Goal: Task Accomplishment & Management: Complete application form

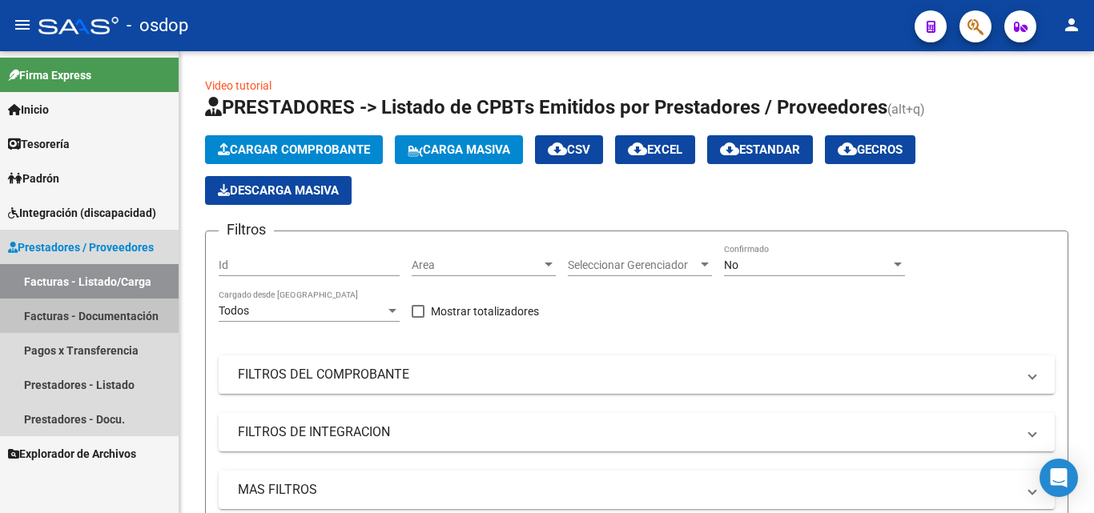
click at [112, 320] on link "Facturas - Documentación" at bounding box center [89, 316] width 179 height 34
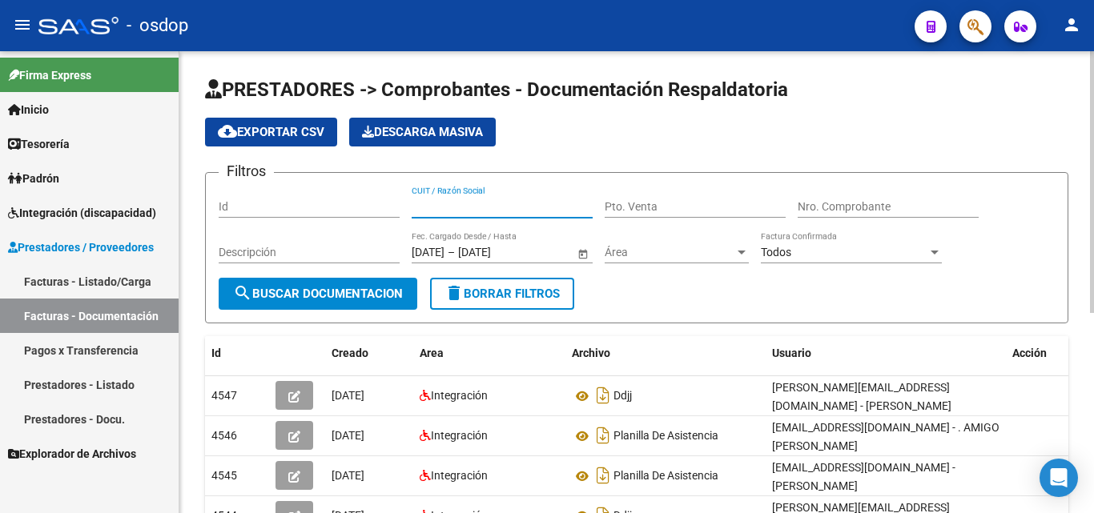
click at [452, 207] on input "CUIT / Razón Social" at bounding box center [502, 207] width 181 height 14
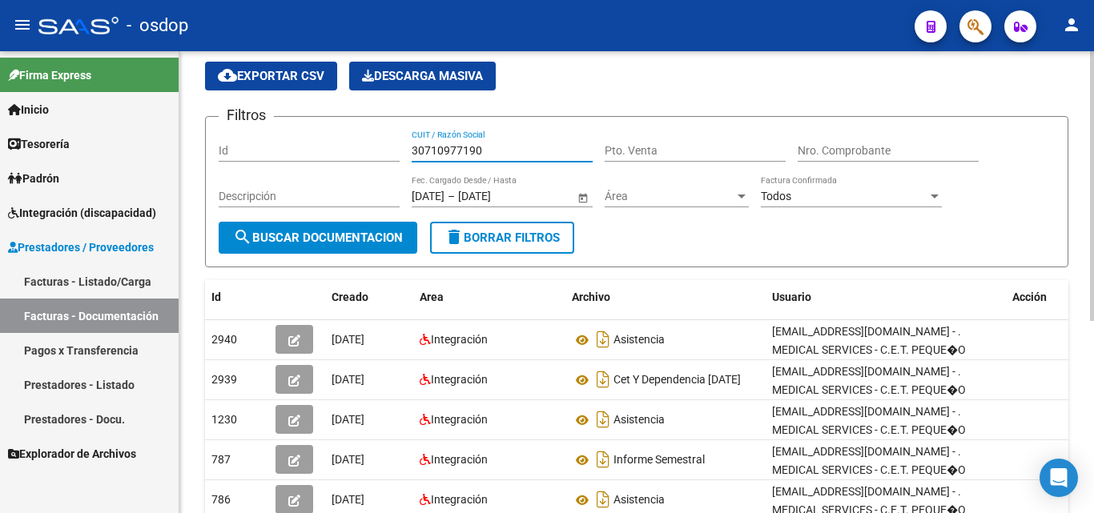
scroll to position [80, 0]
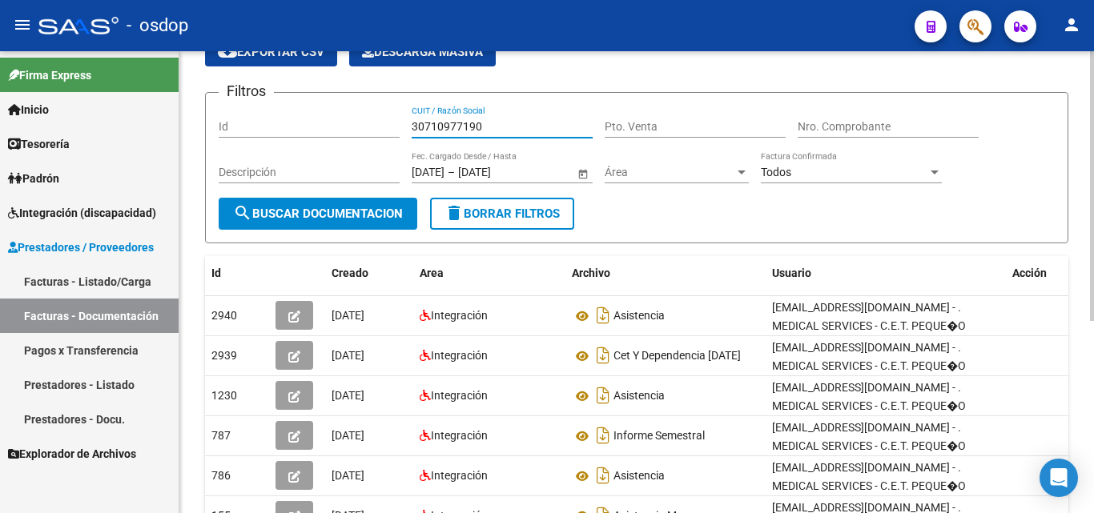
type input "30710977190"
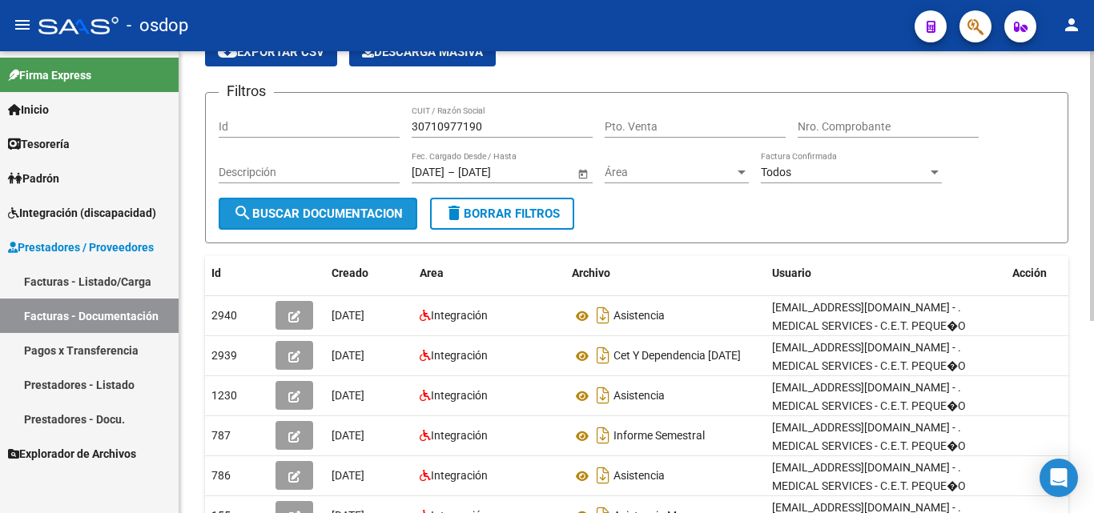
click at [347, 215] on span "search Buscar Documentacion" at bounding box center [318, 214] width 170 height 14
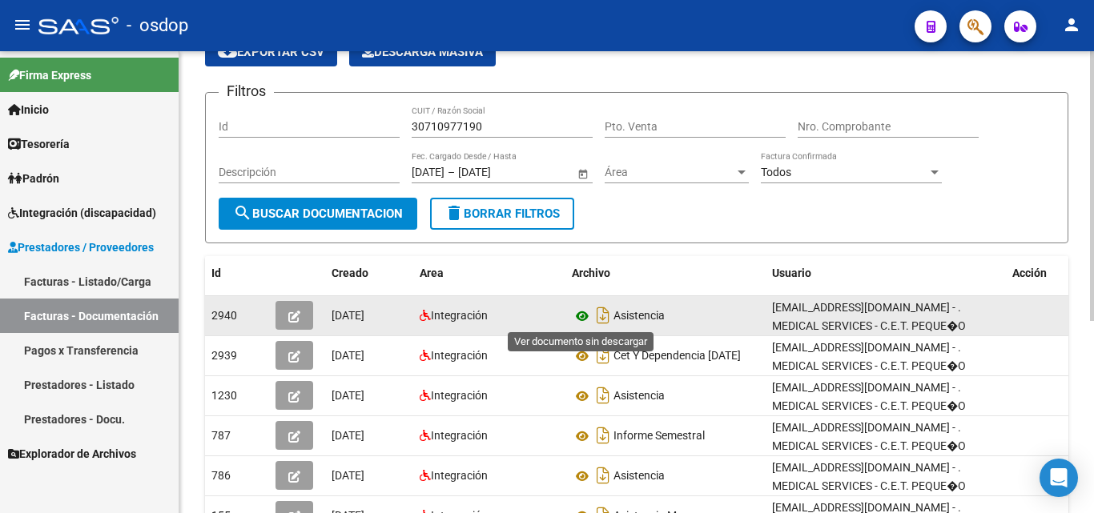
click at [579, 320] on icon at bounding box center [582, 316] width 21 height 19
click at [286, 315] on button "button" at bounding box center [294, 315] width 38 height 29
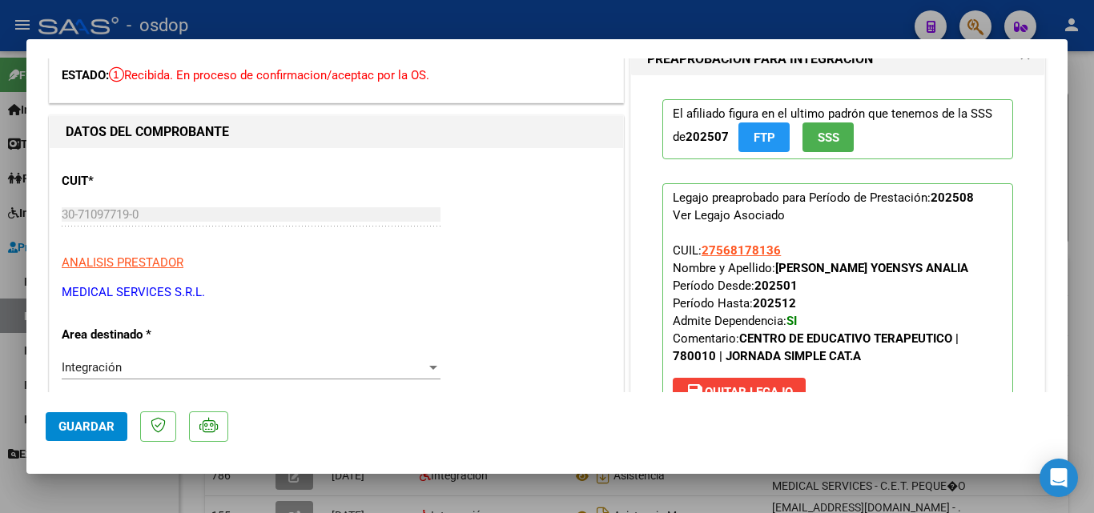
scroll to position [240, 0]
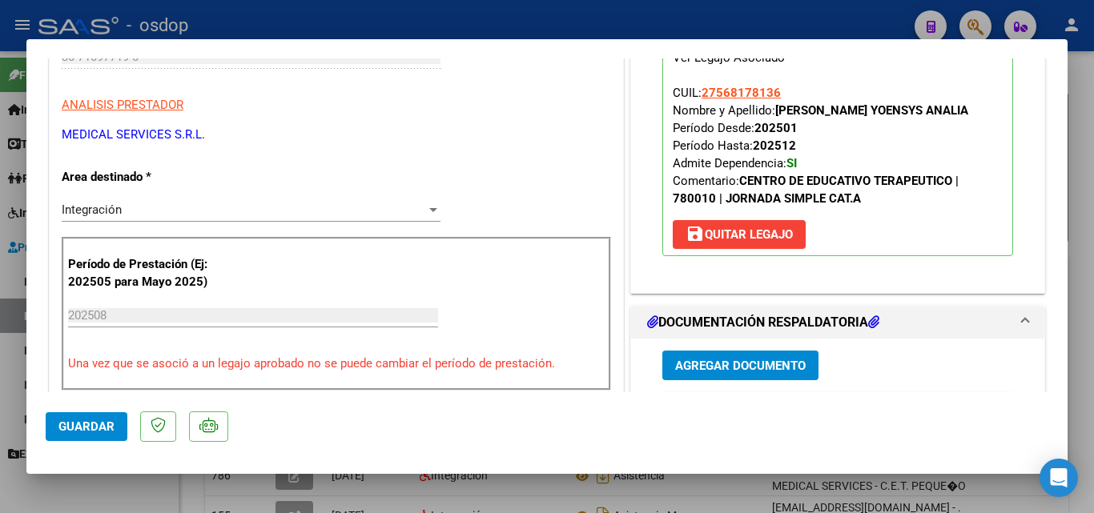
click at [719, 360] on span "Agregar Documento" at bounding box center [740, 366] width 131 height 14
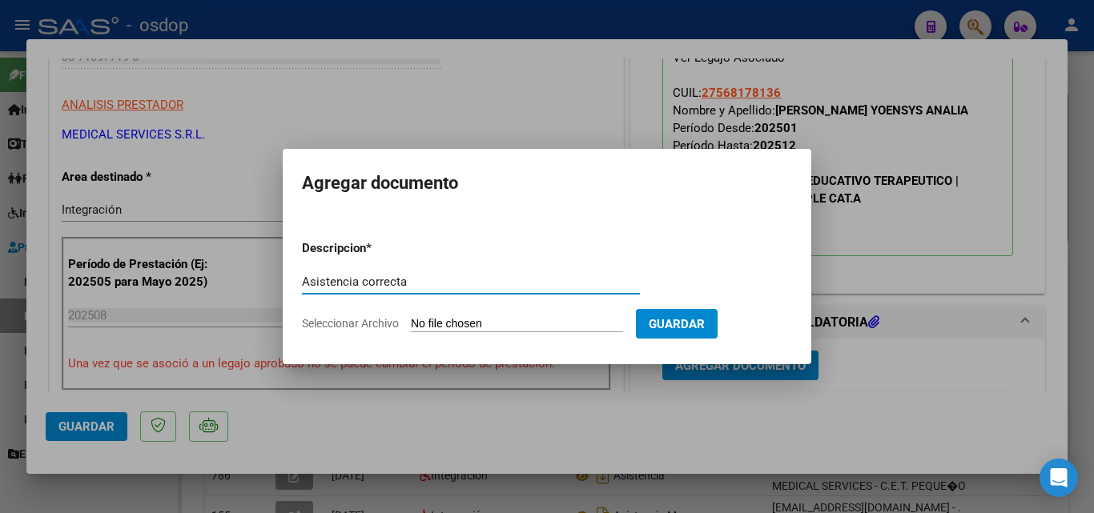
type input "Asistencia correcta"
click at [464, 323] on input "Seleccionar Archivo" at bounding box center [517, 324] width 212 height 15
type input "C:\fakepath\asistencia agosto - [PERSON_NAME] .pdf"
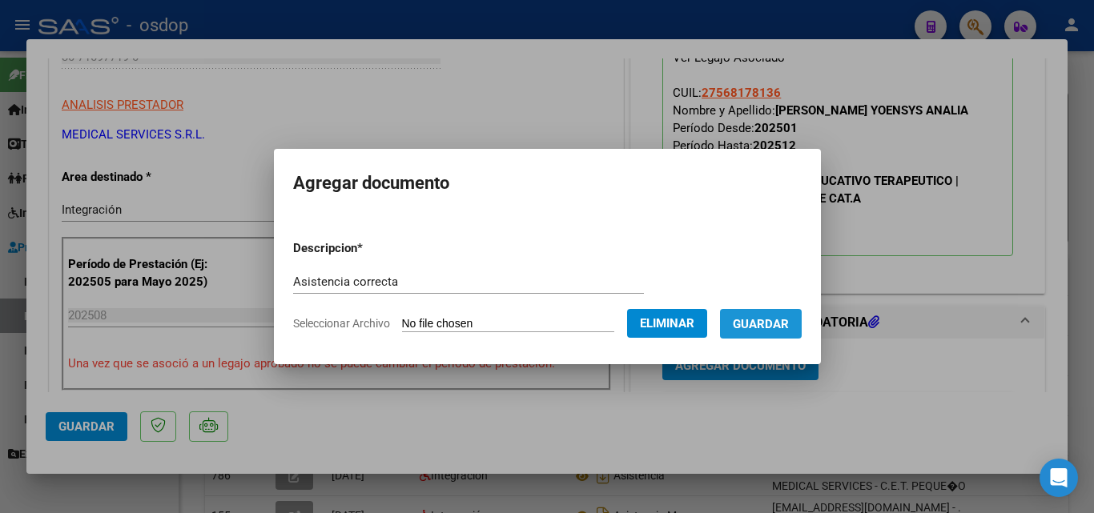
click at [787, 321] on span "Guardar" at bounding box center [761, 324] width 56 height 14
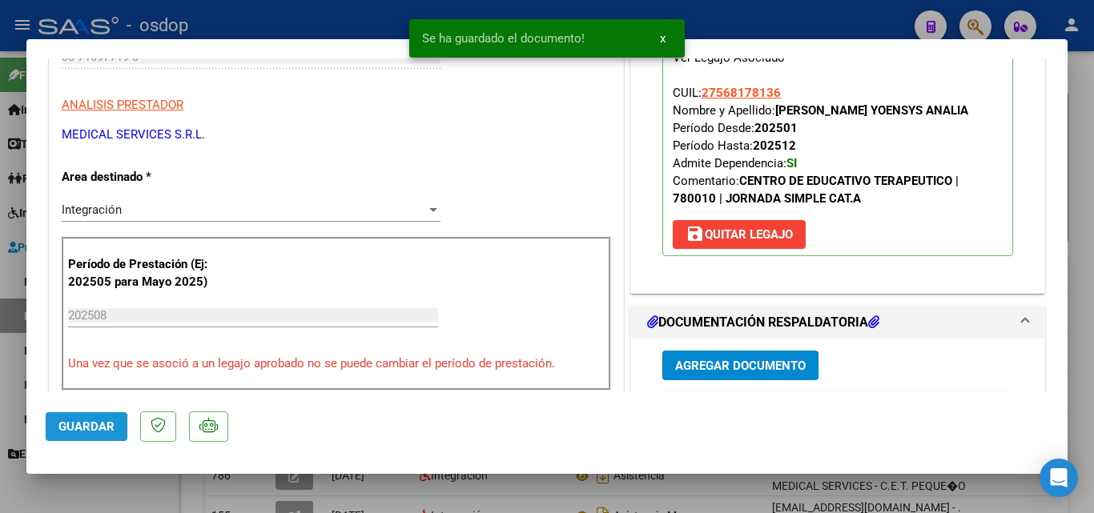
click at [106, 413] on button "Guardar" at bounding box center [87, 426] width 82 height 29
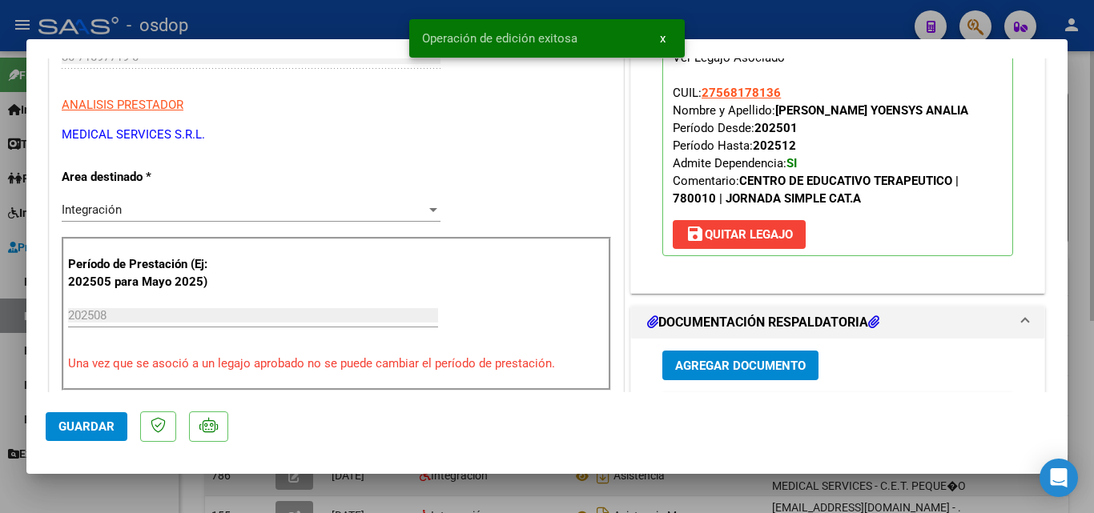
click at [295, 490] on div at bounding box center [547, 256] width 1094 height 513
type input "$ 0,00"
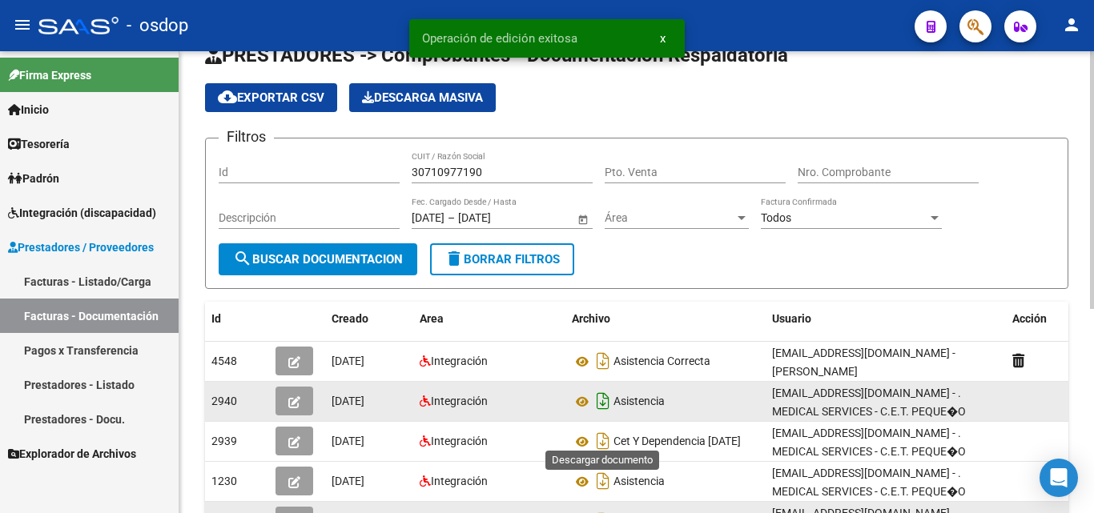
scroll to position [0, 0]
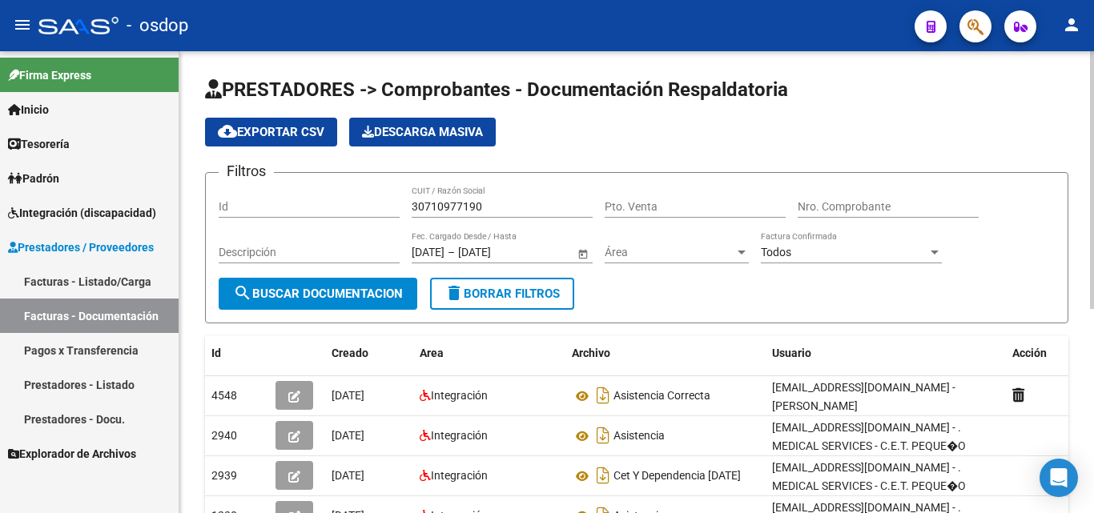
click at [467, 207] on input "30710977190" at bounding box center [502, 207] width 181 height 14
click at [466, 206] on input "30710977190" at bounding box center [502, 207] width 181 height 14
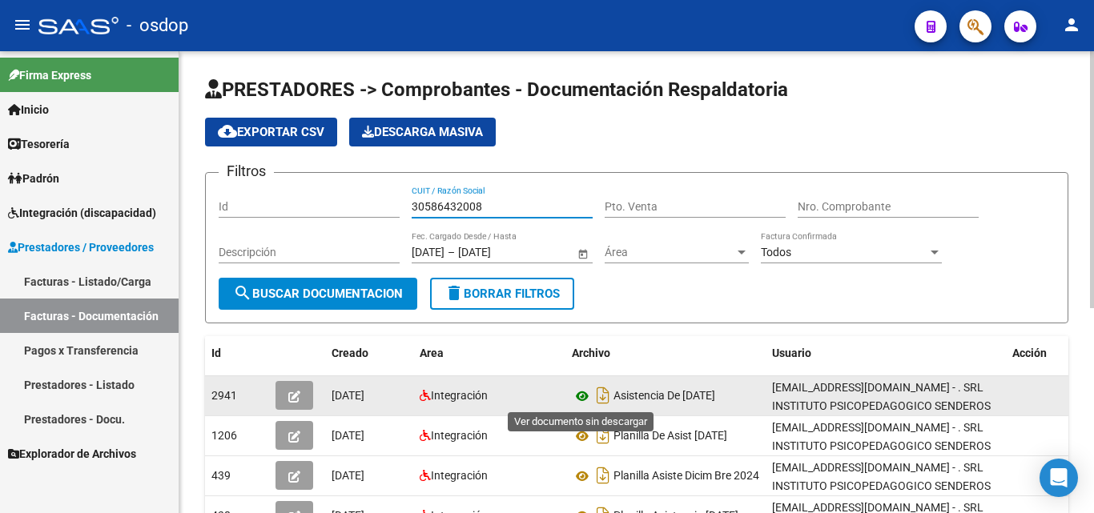
type input "30586432008"
click at [587, 395] on icon at bounding box center [582, 396] width 21 height 19
